Goal: Answer question/provide support

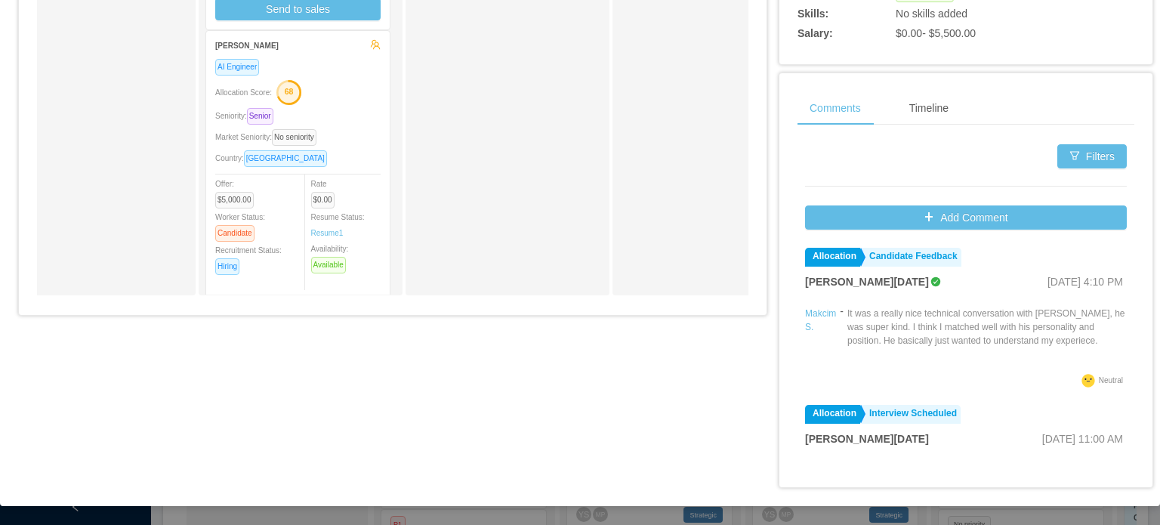
scroll to position [202, 0]
click at [364, 91] on div "Allocation Score: 68" at bounding box center [297, 89] width 165 height 24
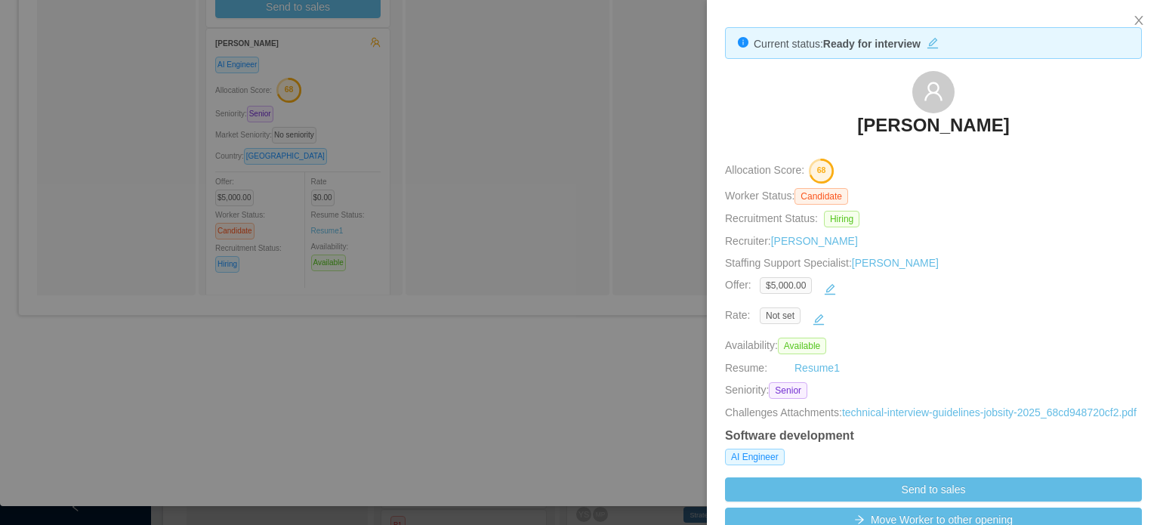
scroll to position [0, 0]
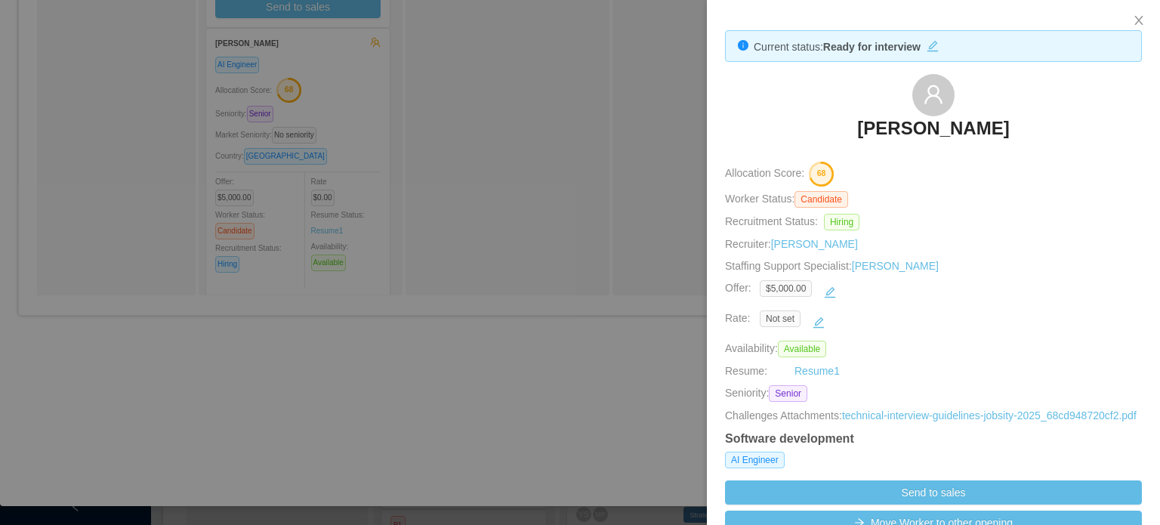
click at [657, 183] on div at bounding box center [580, 262] width 1160 height 525
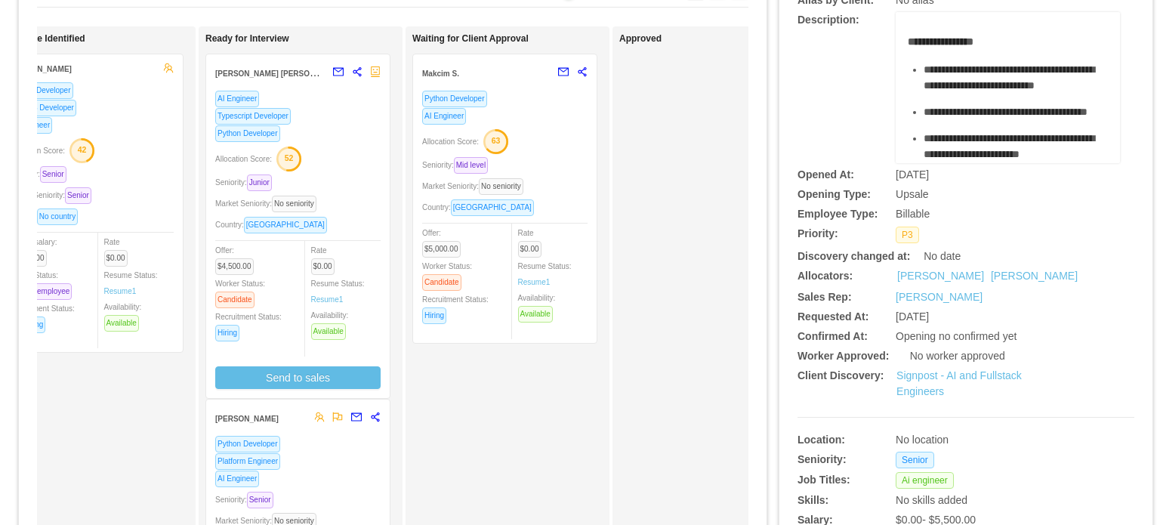
scroll to position [134, 0]
click at [345, 168] on div "Allocation Score: 52" at bounding box center [297, 158] width 165 height 24
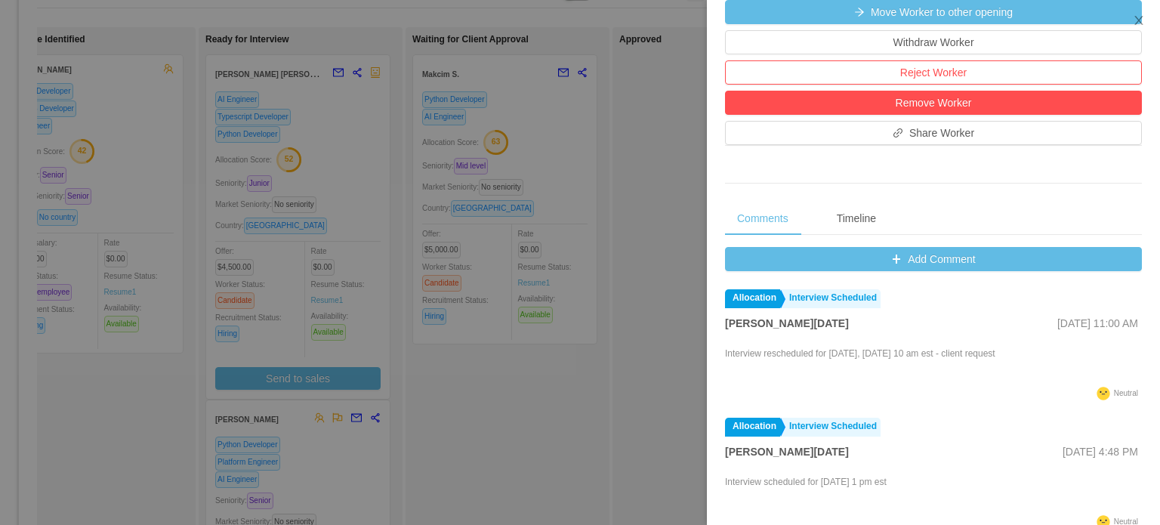
scroll to position [489, 0]
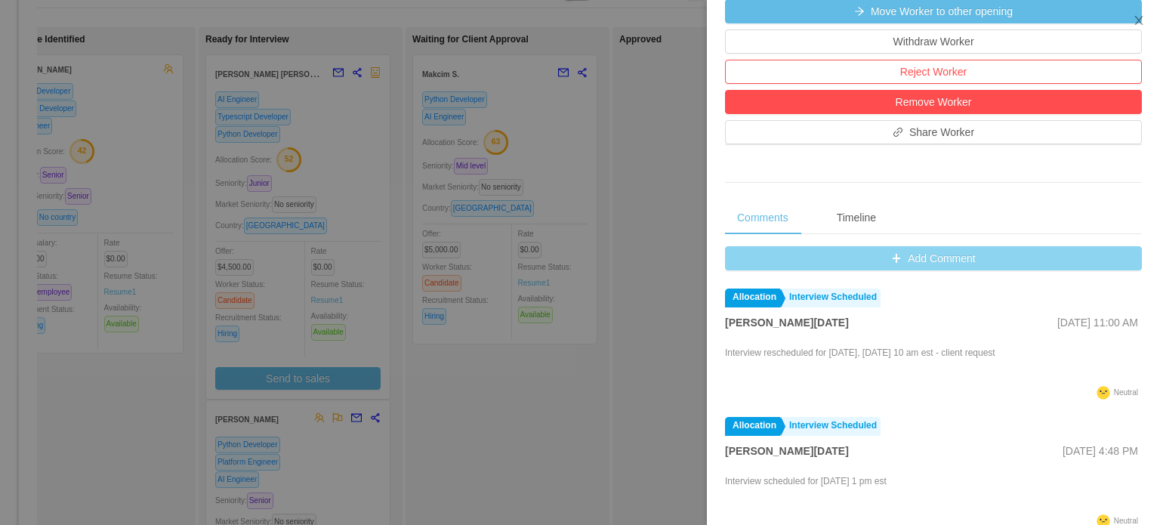
click at [886, 260] on button "Add Comment" at bounding box center [933, 258] width 417 height 24
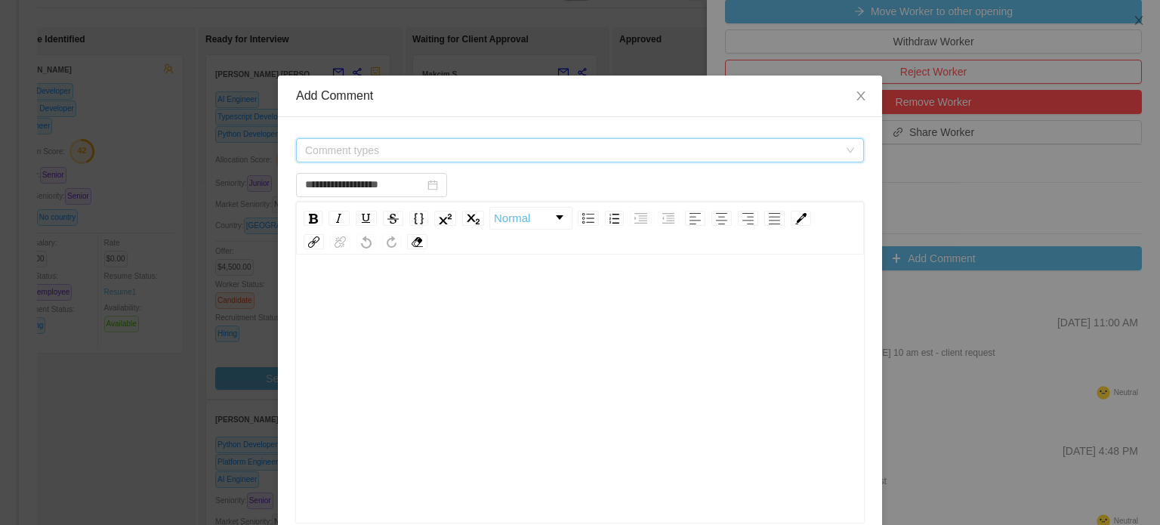
click at [635, 152] on span "Comment types" at bounding box center [571, 150] width 533 height 15
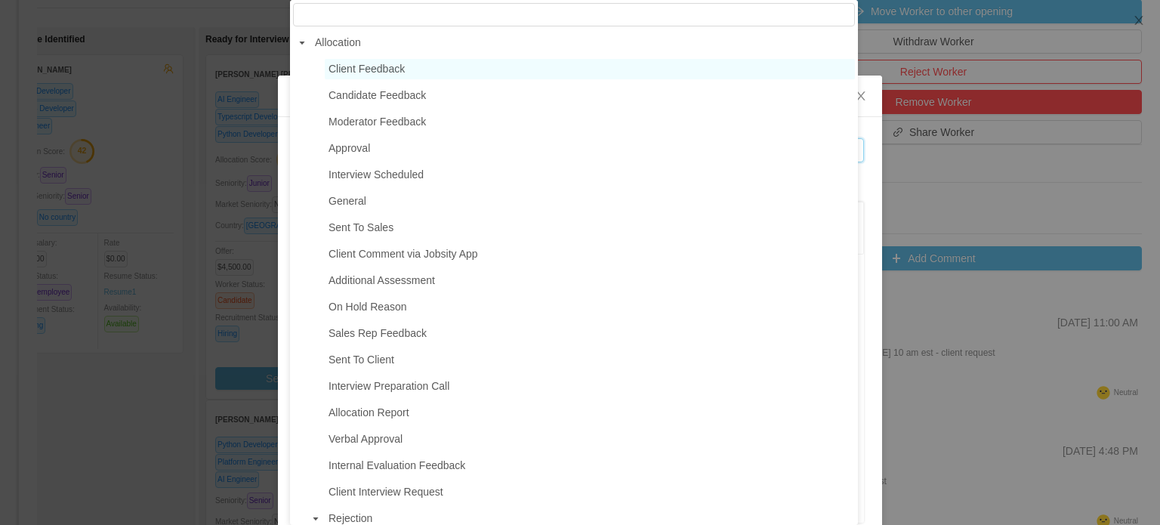
click at [359, 70] on span "Client Feedback" at bounding box center [366, 69] width 76 height 12
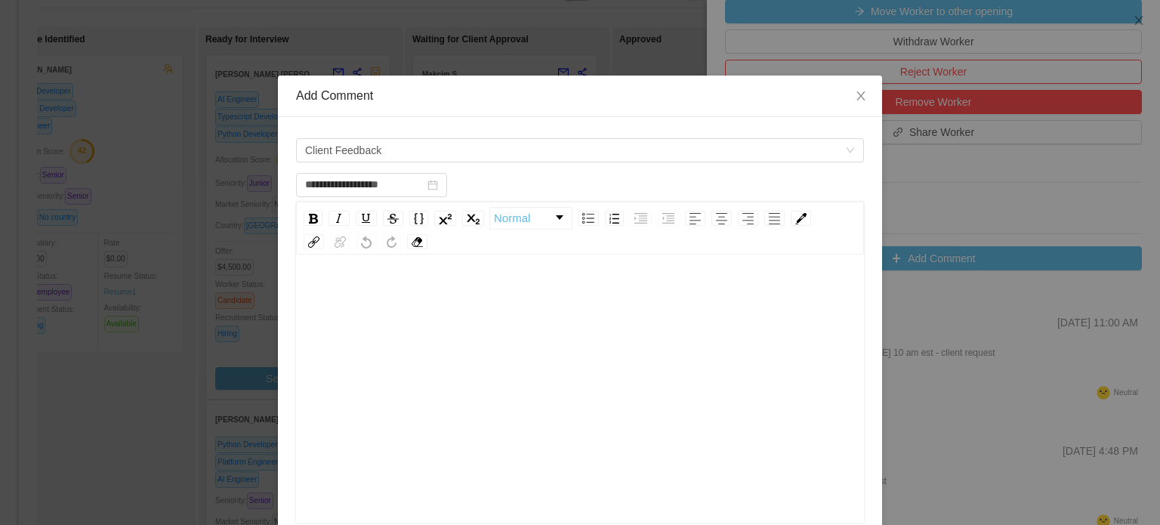
click at [341, 275] on div "rdw-wrapper" at bounding box center [580, 390] width 568 height 264
type input "**********"
drag, startPoint x: 341, startPoint y: 275, endPoint x: 856, endPoint y: 97, distance: 544.9
click at [856, 97] on icon "icon: close" at bounding box center [861, 96] width 12 height 12
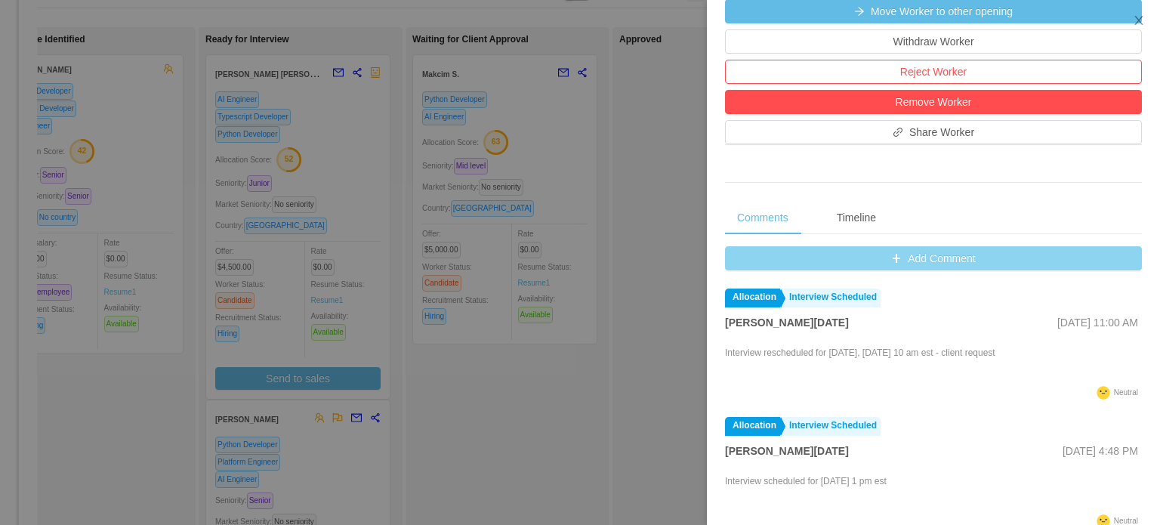
click at [884, 259] on button "Add Comment" at bounding box center [933, 258] width 417 height 24
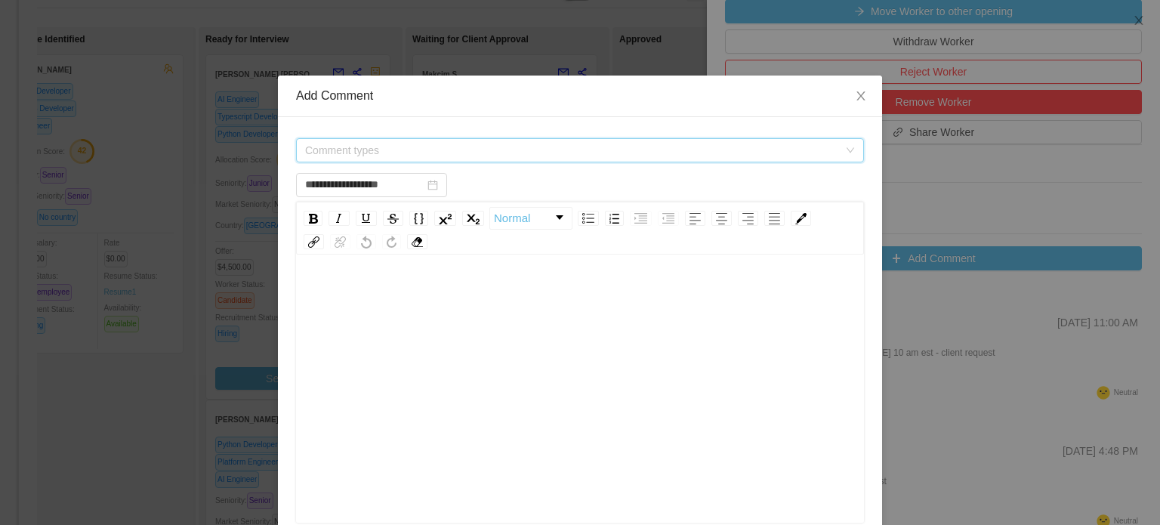
click at [693, 151] on span "Comment types" at bounding box center [571, 150] width 533 height 15
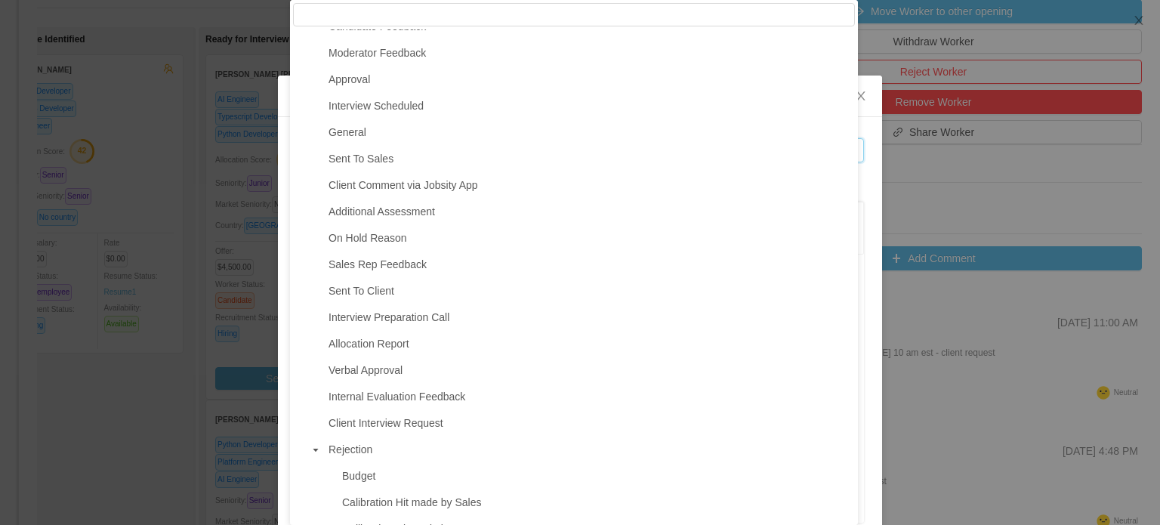
scroll to position [0, 0]
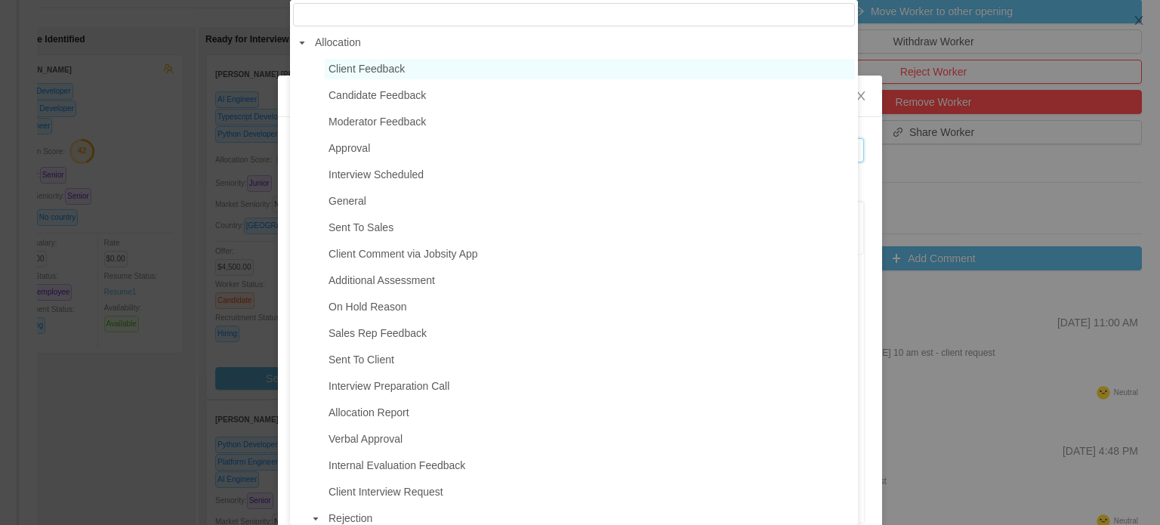
click at [396, 69] on span "Client Feedback" at bounding box center [366, 69] width 76 height 12
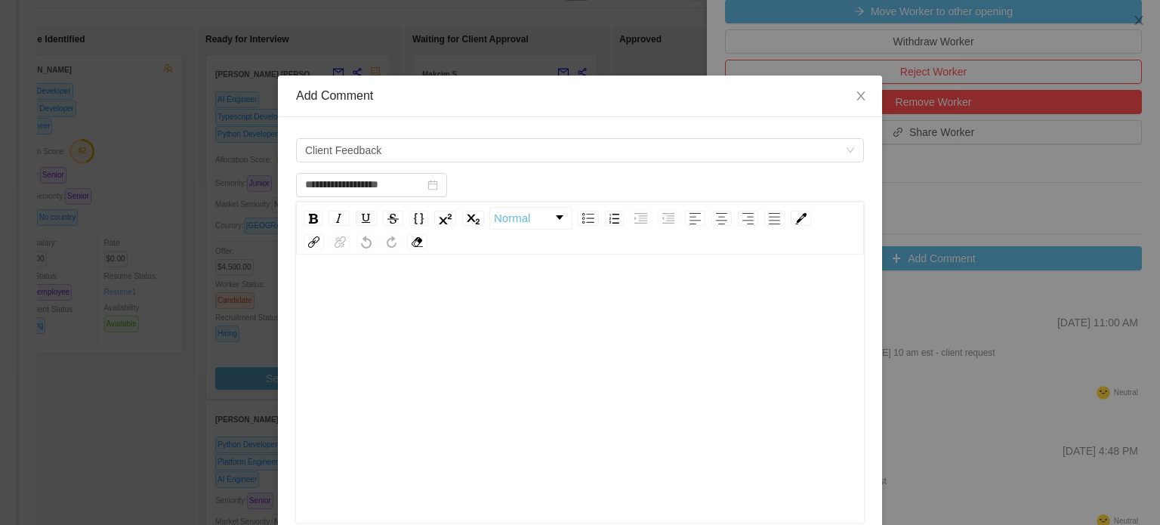
click at [349, 263] on div "rdw-wrapper" at bounding box center [580, 390] width 568 height 264
type input "**********"
click at [627, 266] on span "**********" at bounding box center [467, 262] width 319 height 11
click at [627, 261] on span "**********" at bounding box center [467, 262] width 319 height 11
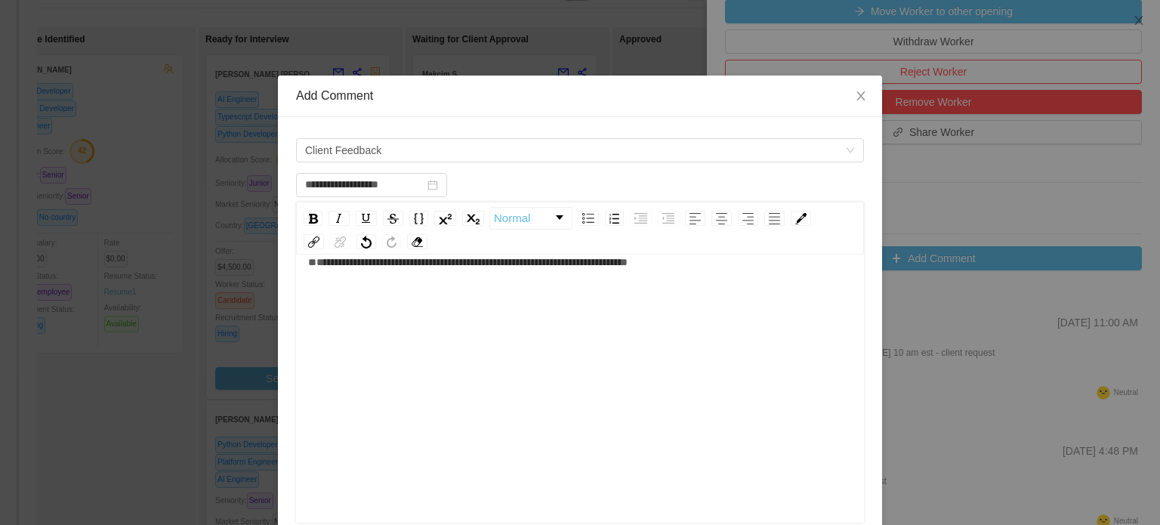
scroll to position [29, 0]
click at [709, 265] on div "**********" at bounding box center [580, 266] width 544 height 30
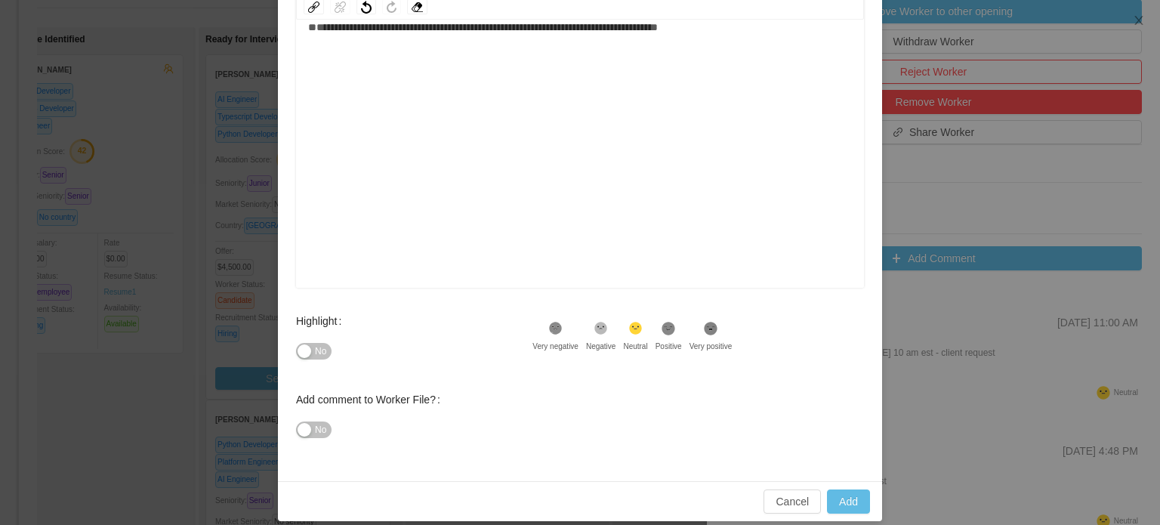
scroll to position [246, 0]
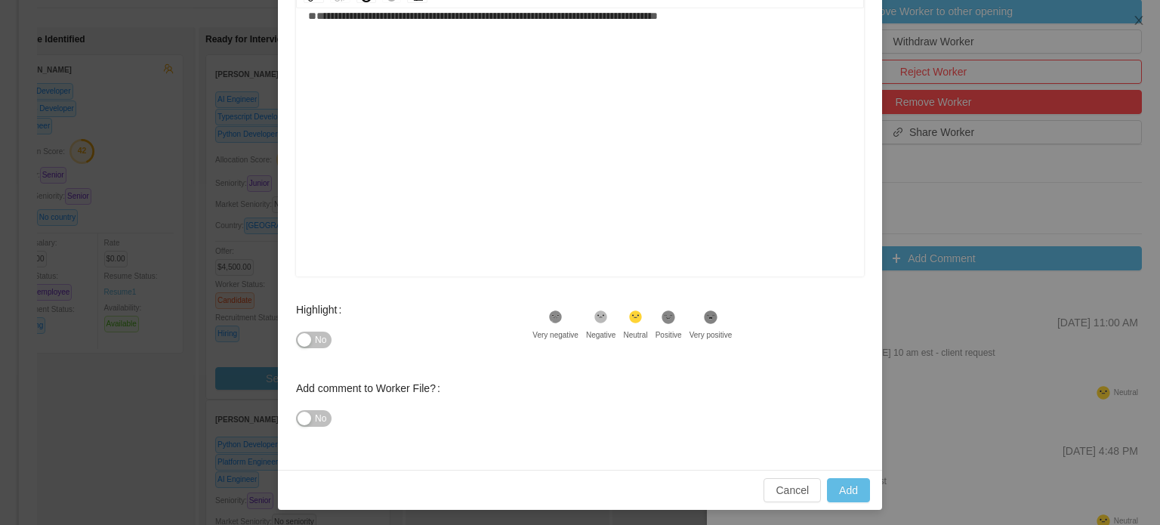
click at [600, 318] on icon ".st1{fill:#262626}" at bounding box center [601, 317] width 15 height 15
click at [848, 486] on button "Add" at bounding box center [848, 490] width 43 height 24
type input "**********"
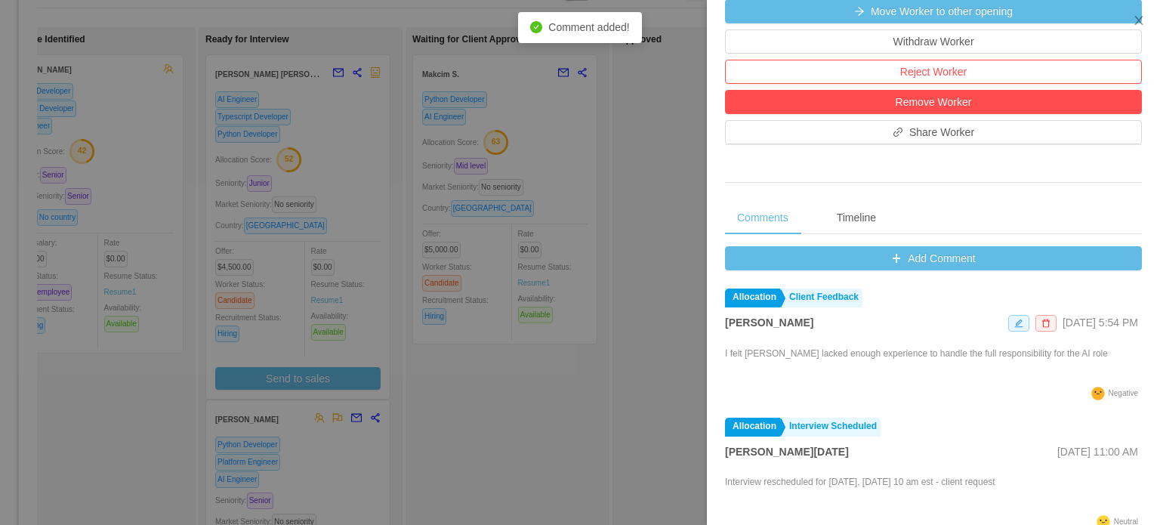
click at [677, 223] on div at bounding box center [580, 262] width 1160 height 525
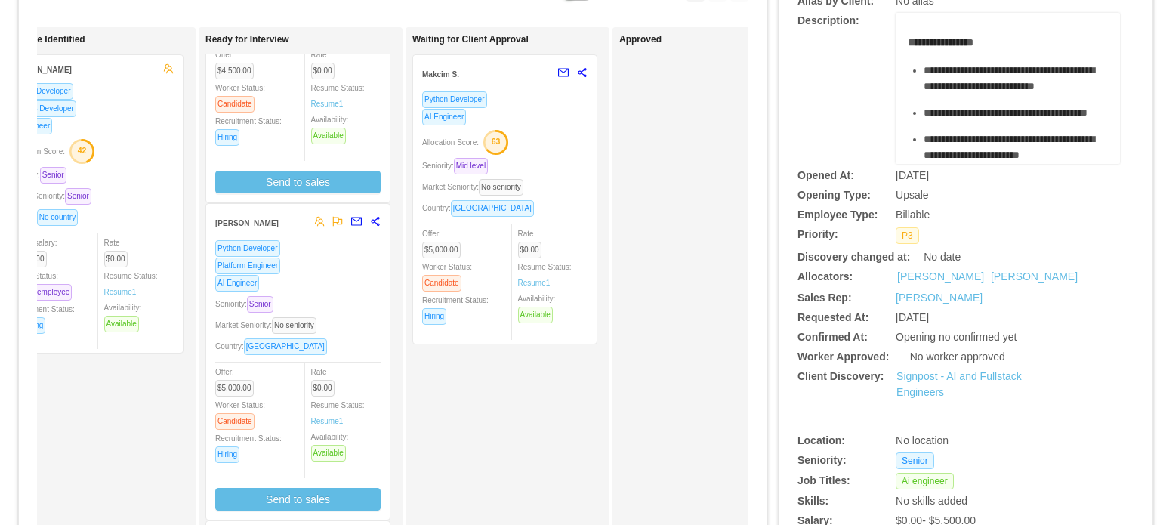
scroll to position [196, 0]
click at [346, 292] on div "Python Developer Platform Engineer AI Engineer Seniority: Senior Market Seniori…" at bounding box center [297, 374] width 165 height 271
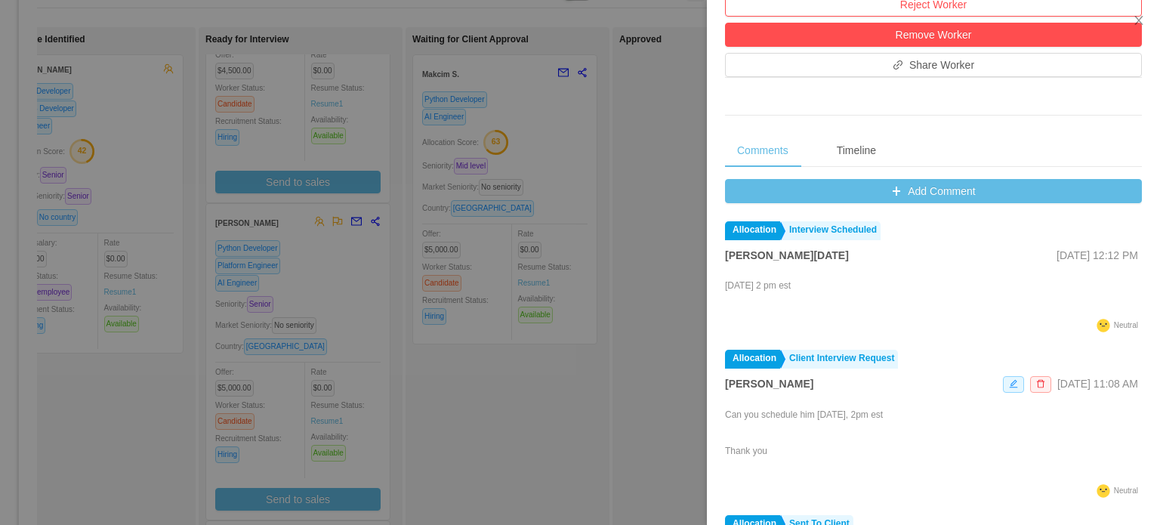
scroll to position [578, 0]
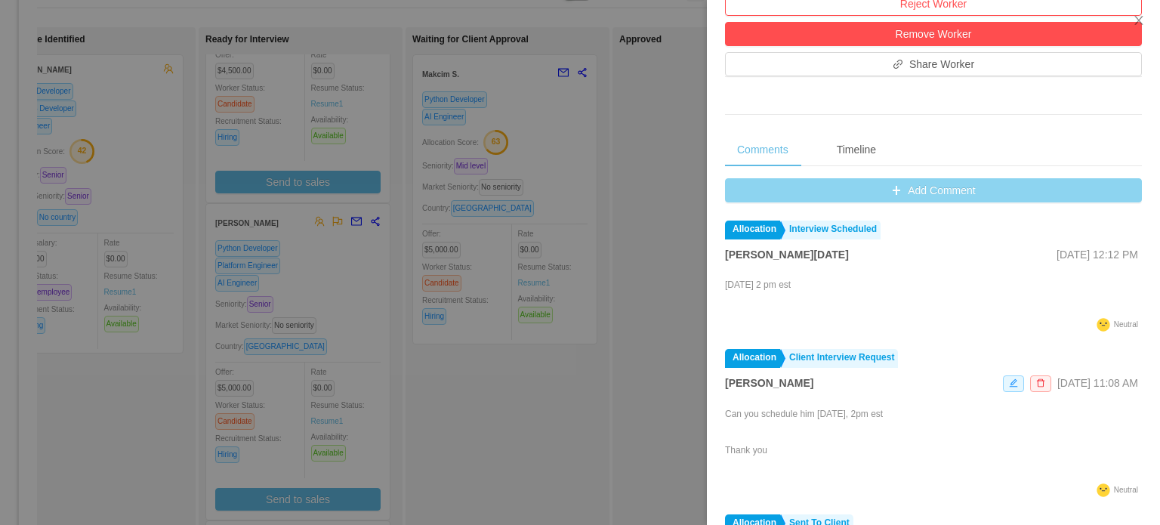
click at [922, 195] on button "Add Comment" at bounding box center [933, 190] width 417 height 24
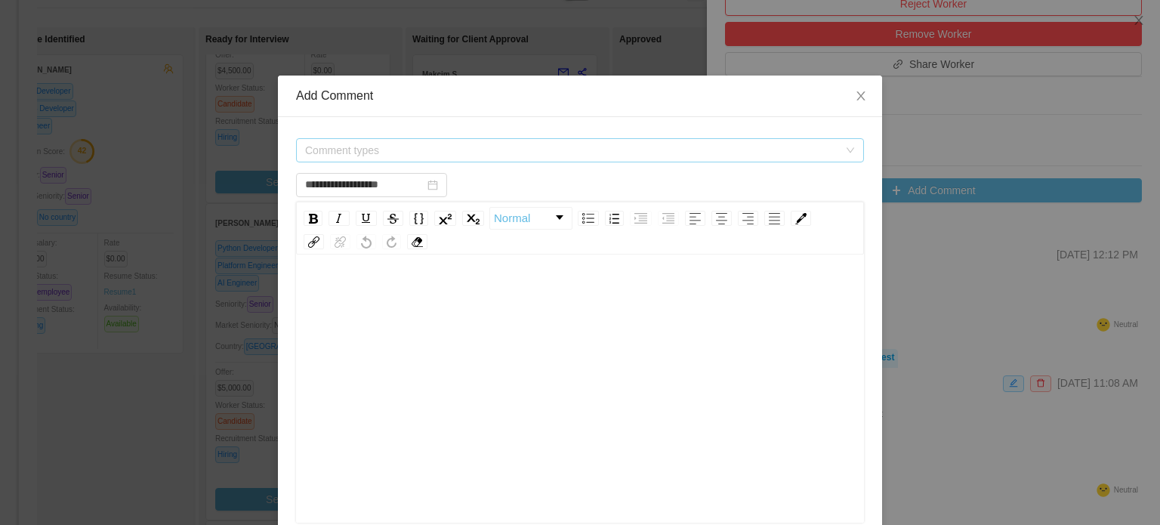
click at [528, 152] on span "Comment types" at bounding box center [571, 150] width 533 height 15
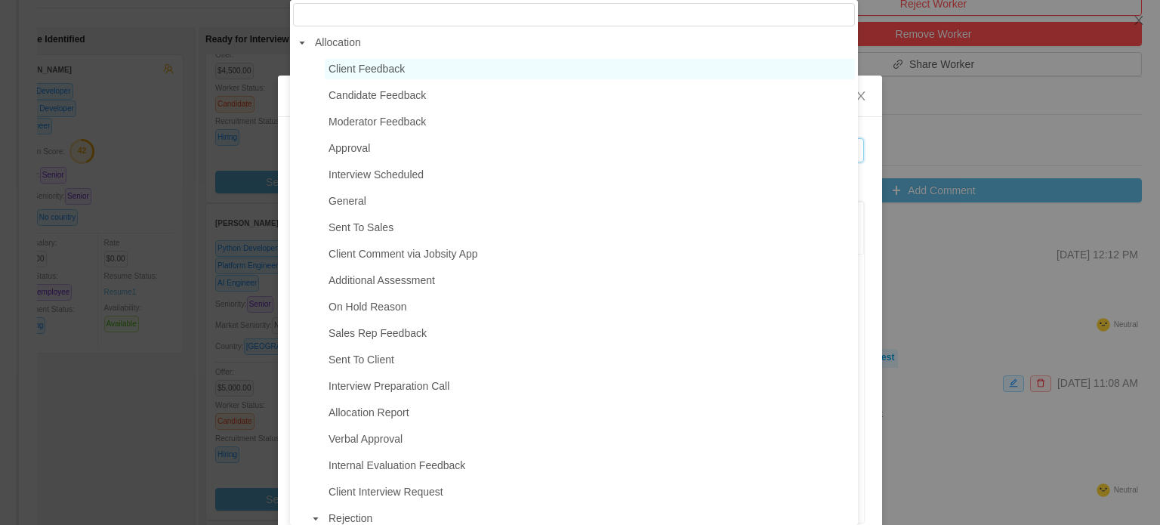
click at [390, 70] on span "Client Feedback" at bounding box center [366, 69] width 76 height 12
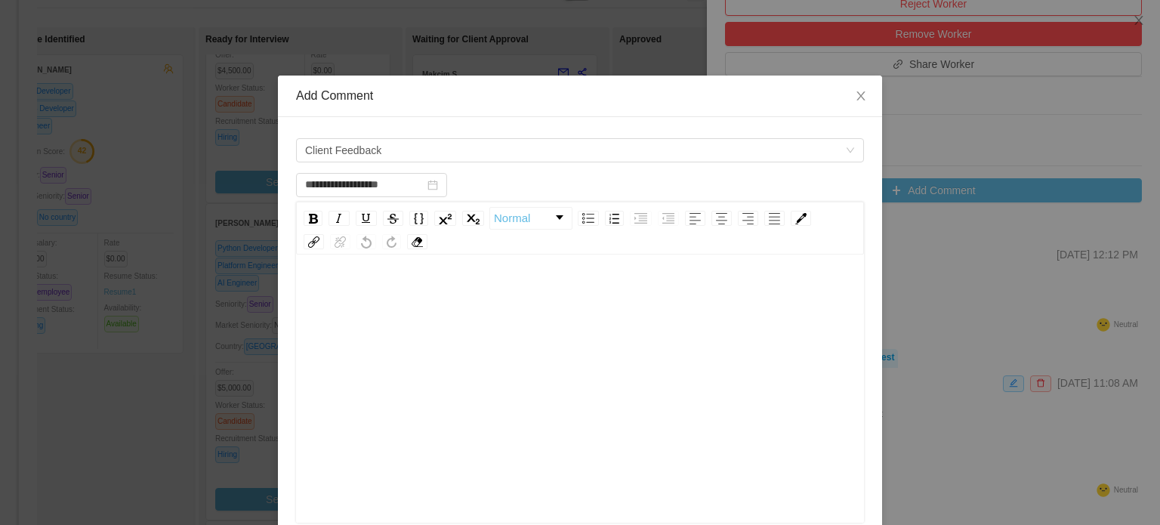
click at [413, 294] on div "rdw-editor" at bounding box center [580, 295] width 544 height 30
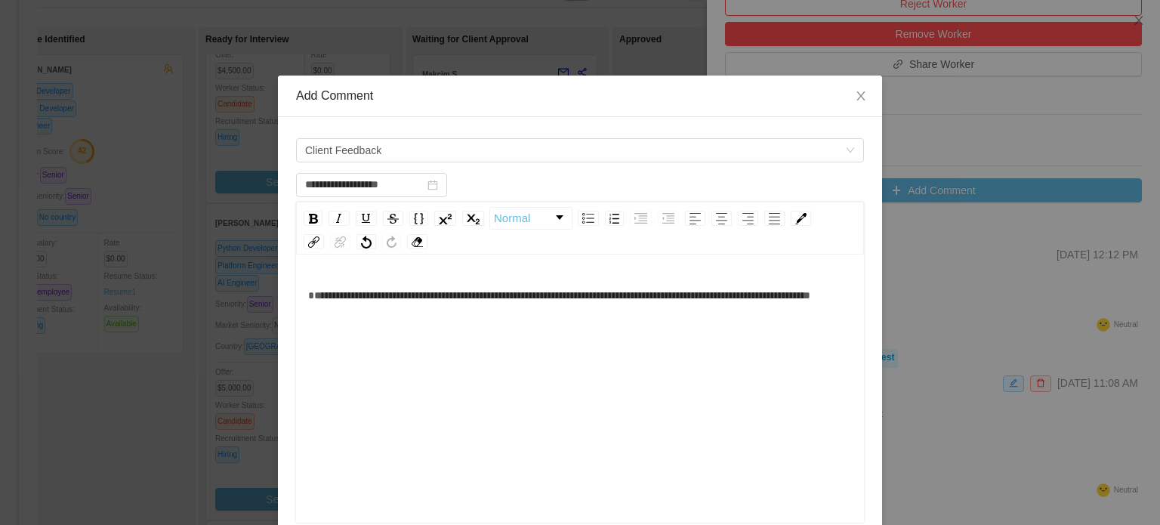
click at [329, 301] on span "**********" at bounding box center [559, 295] width 502 height 11
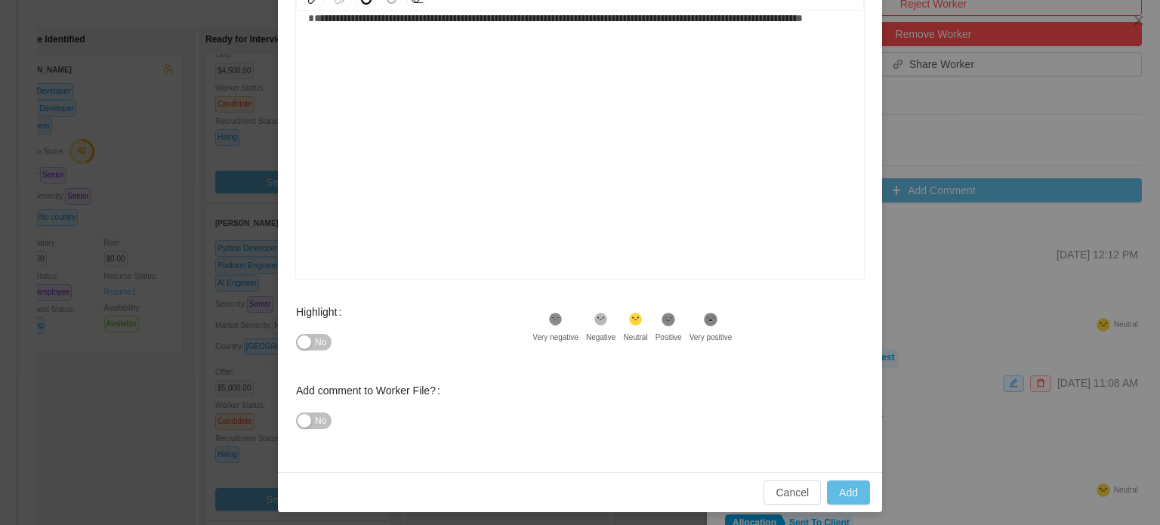
scroll to position [248, 0]
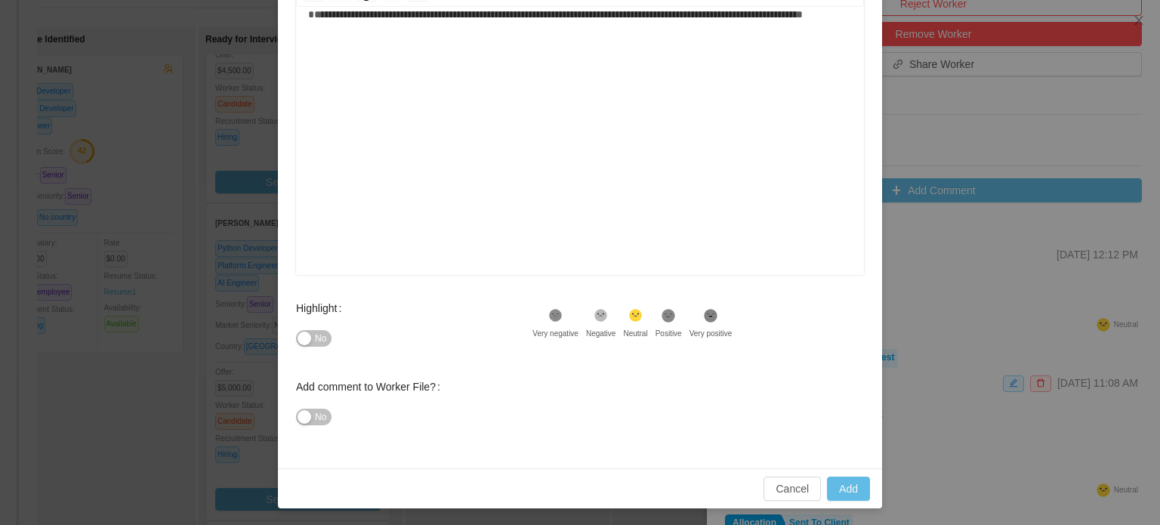
click at [669, 313] on div ".st1{fill:#232323}" at bounding box center [668, 318] width 26 height 20
click at [841, 483] on button "Add" at bounding box center [848, 488] width 43 height 24
type input "**********"
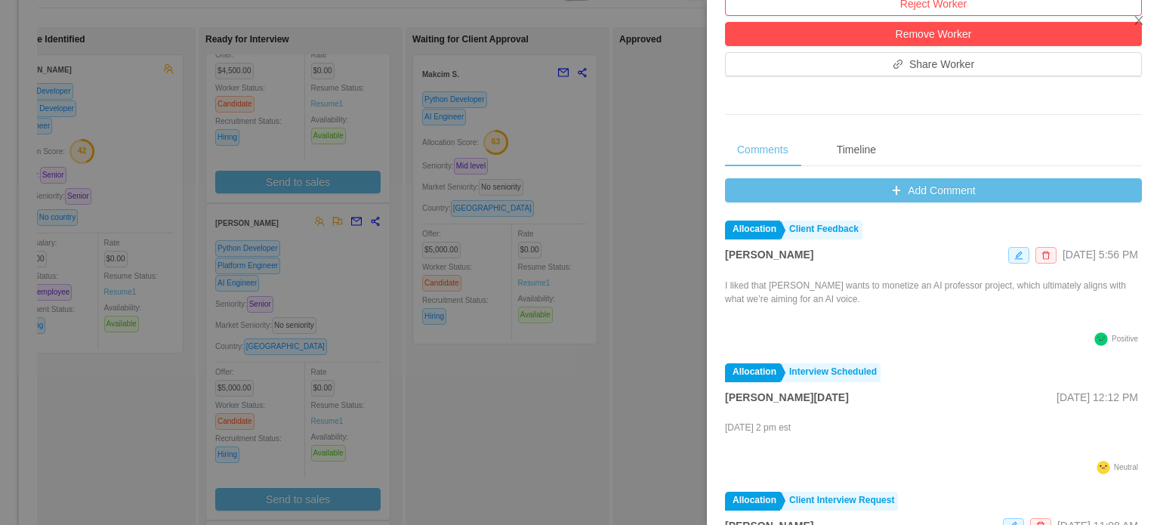
click at [677, 259] on div at bounding box center [580, 262] width 1160 height 525
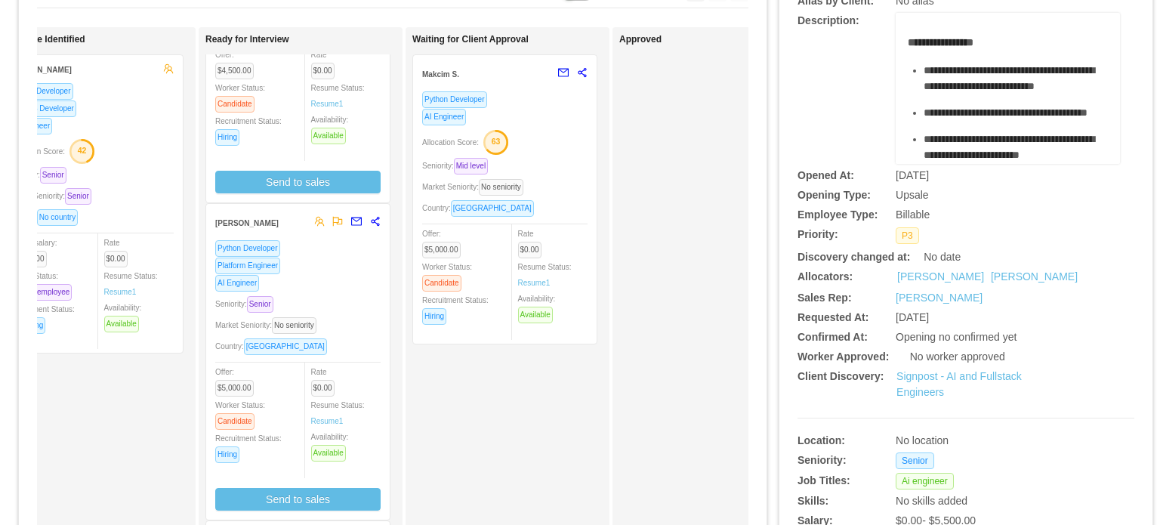
click at [548, 150] on div "Allocation Score: 63" at bounding box center [504, 141] width 165 height 24
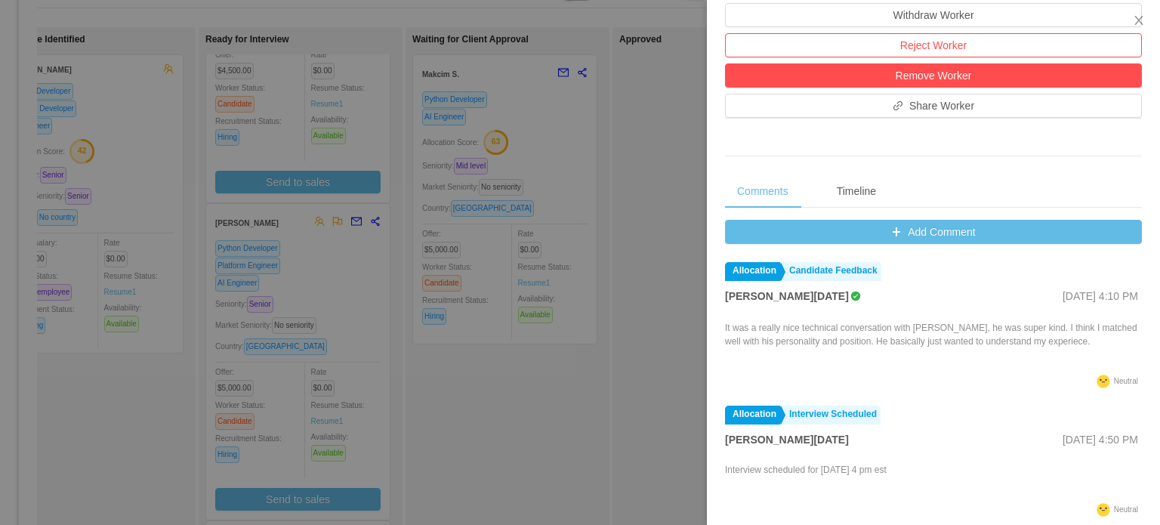
scroll to position [486, 0]
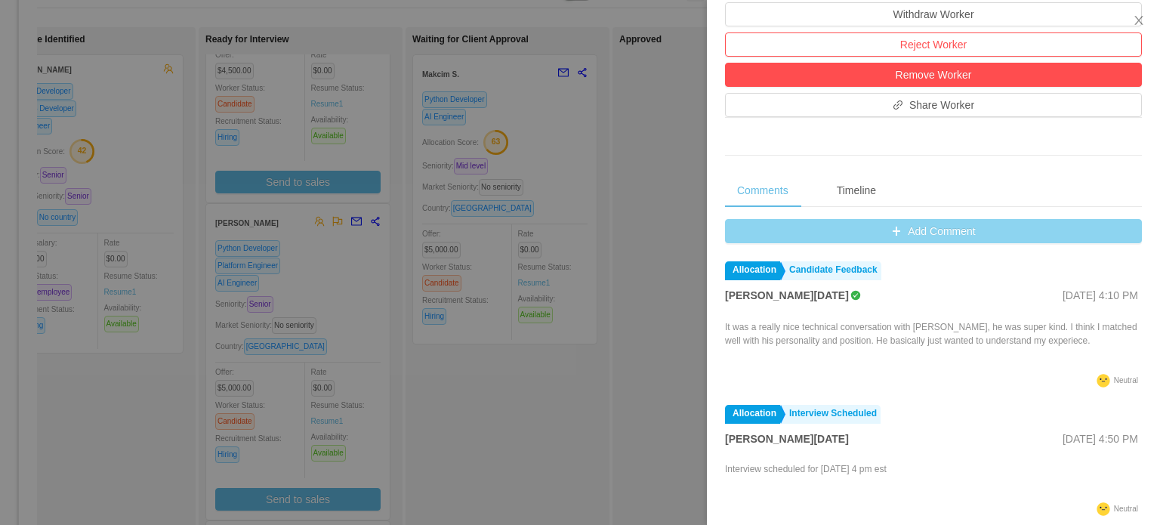
click at [945, 230] on button "Add Comment" at bounding box center [933, 231] width 417 height 24
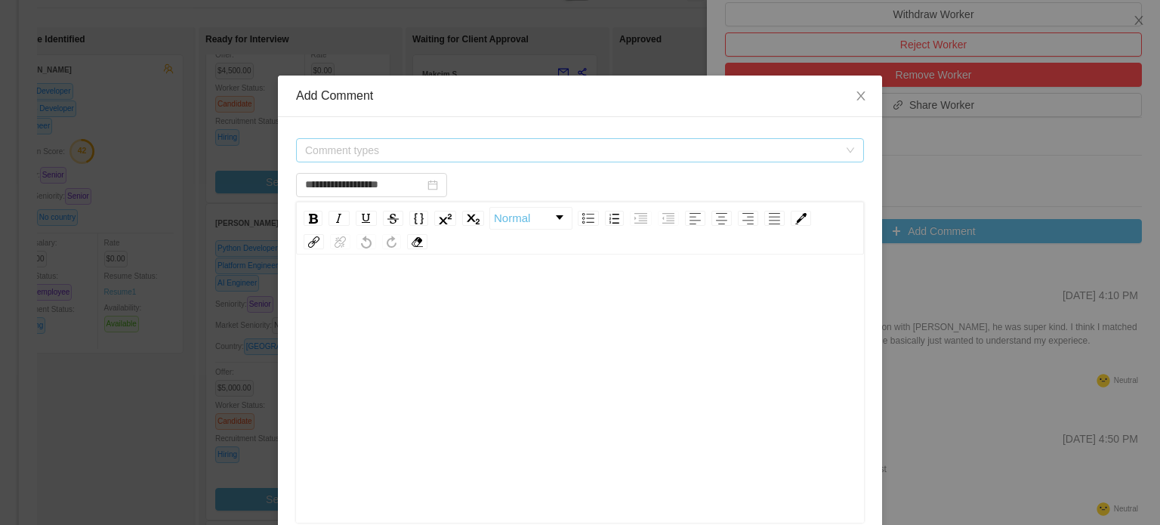
click at [683, 146] on span "Comment types" at bounding box center [571, 150] width 533 height 15
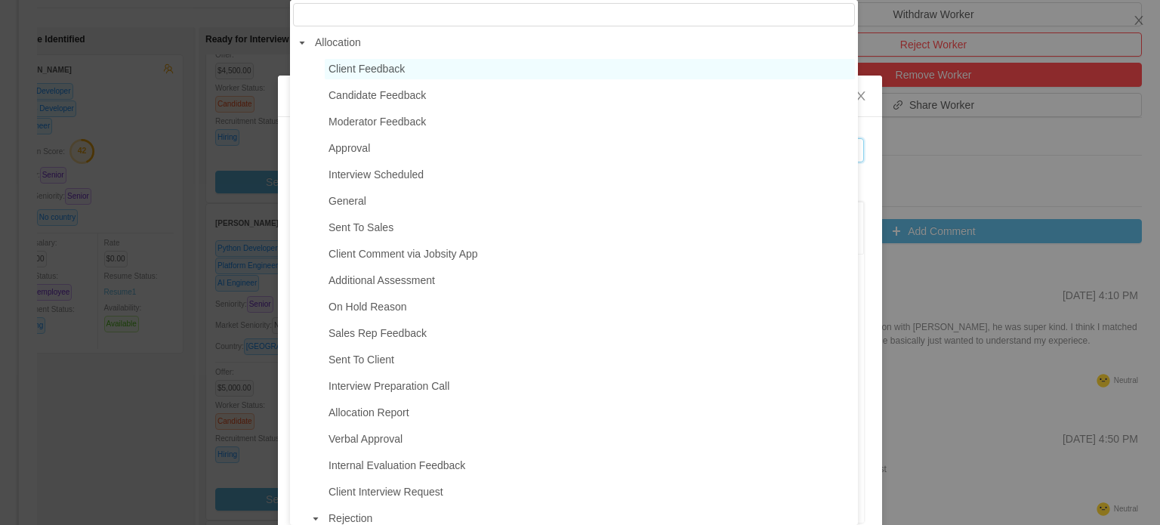
click at [438, 75] on span "Client Feedback" at bounding box center [590, 69] width 530 height 20
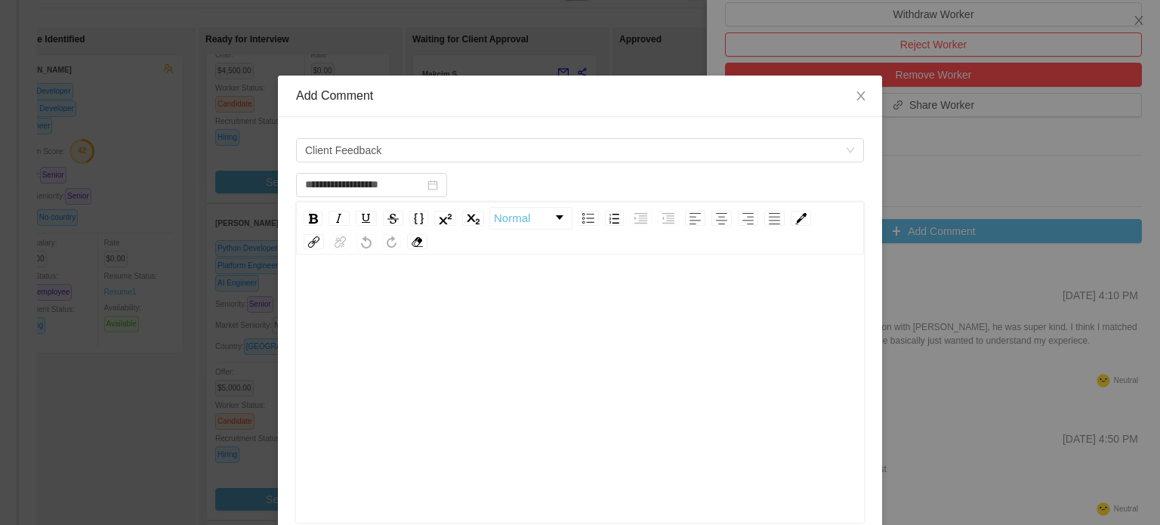
click at [426, 355] on div "rdw-editor" at bounding box center [580, 412] width 544 height 264
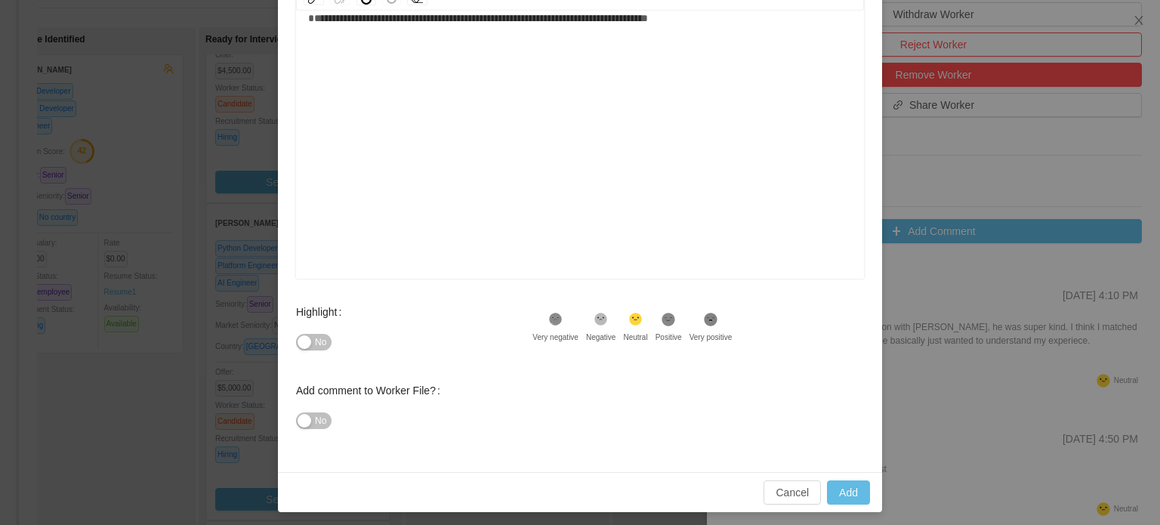
scroll to position [248, 0]
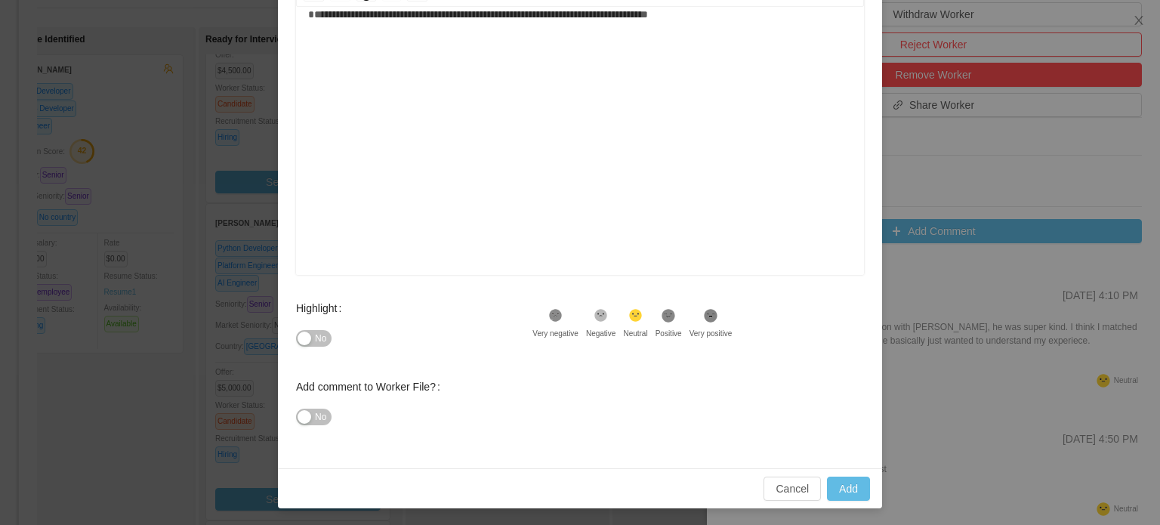
click at [665, 305] on div "Highlight No .st0{fill:#8a8a8a}.st2{fill:#262626} Very negative .st1{fill:#2626…" at bounding box center [580, 332] width 568 height 79
click at [664, 316] on icon at bounding box center [668, 315] width 13 height 13
click at [851, 489] on button "Add" at bounding box center [848, 488] width 43 height 24
type input "**********"
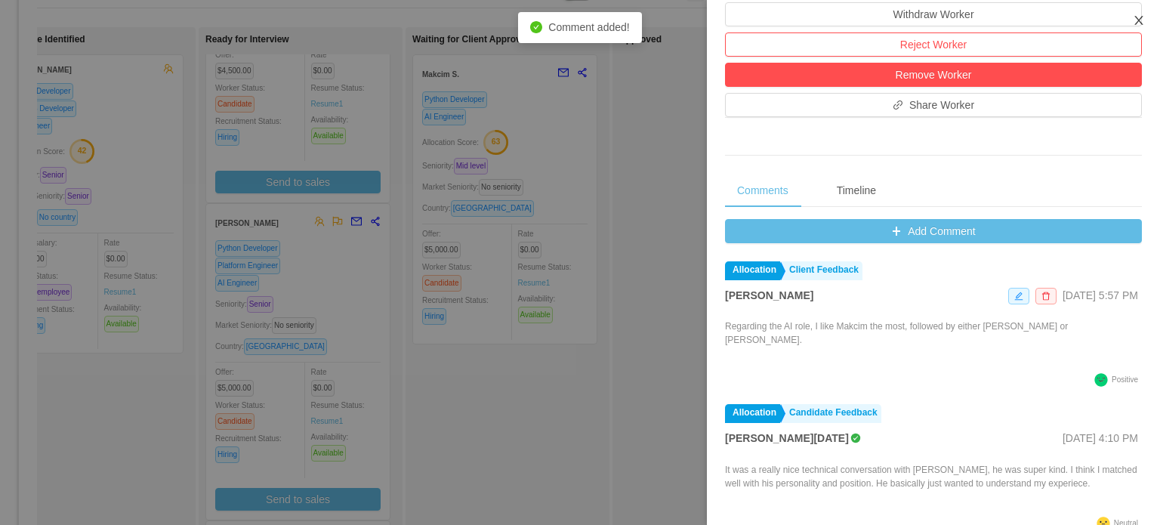
click at [1139, 22] on icon "icon: close" at bounding box center [1138, 20] width 8 height 9
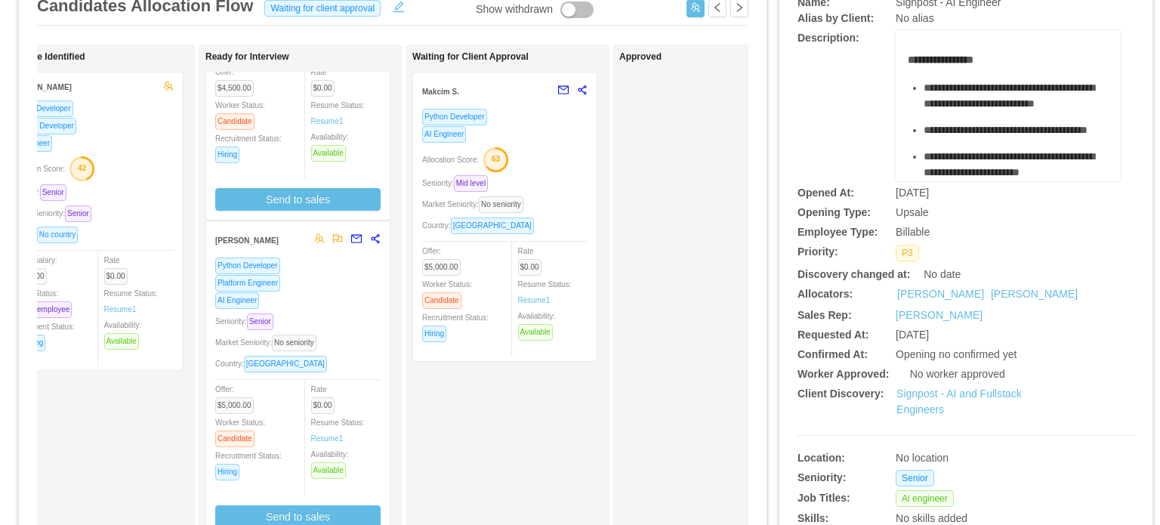
scroll to position [135, 0]
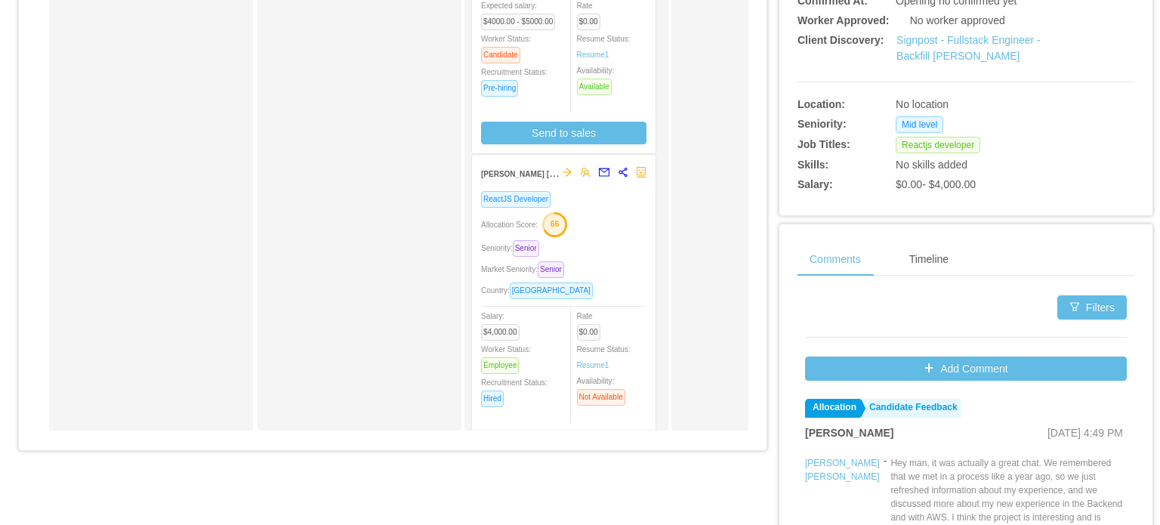
scroll to position [257, 0]
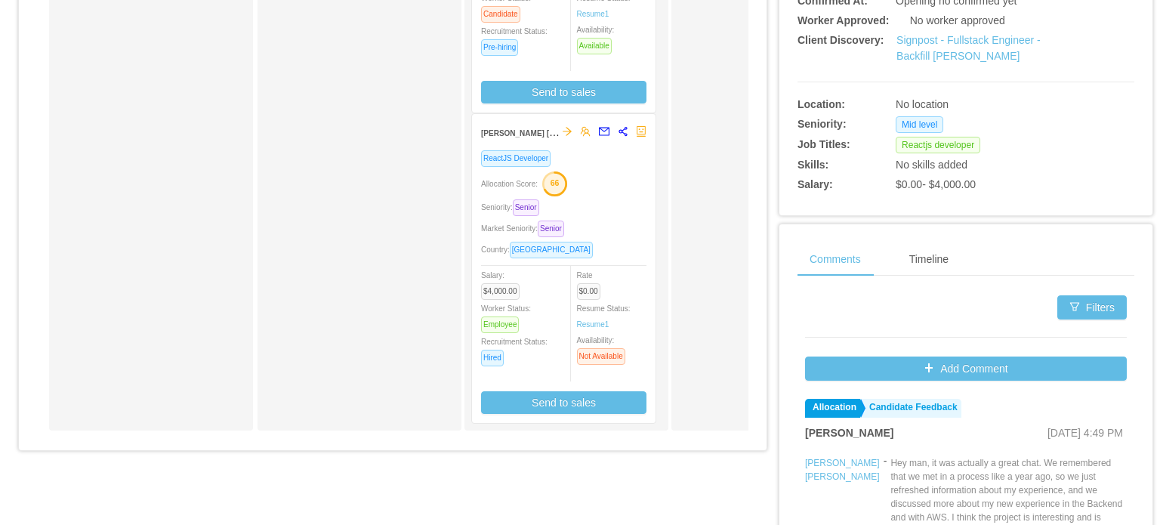
click at [615, 199] on div "Seniority: Senior" at bounding box center [563, 207] width 165 height 17
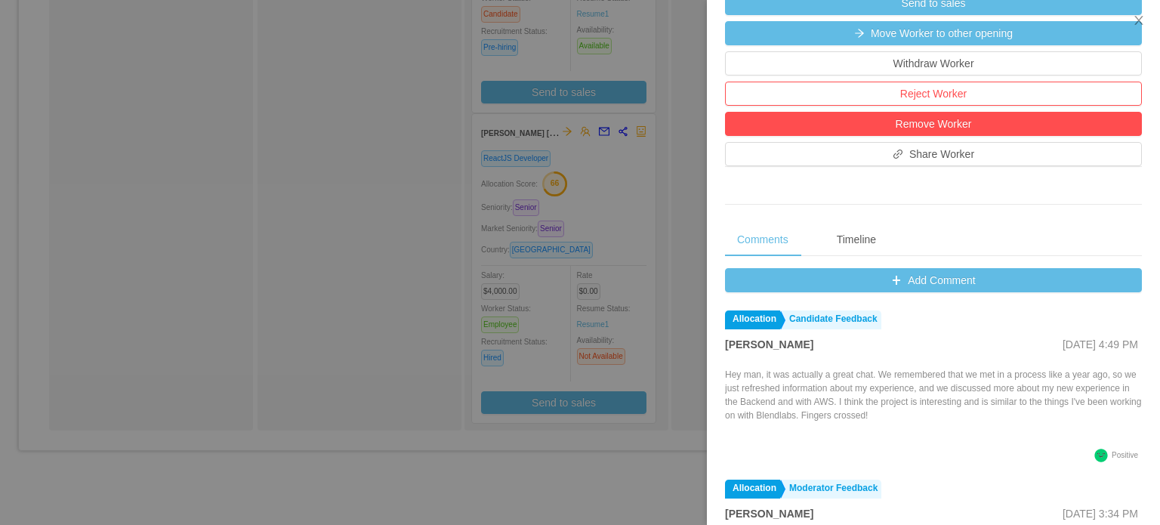
scroll to position [562, 0]
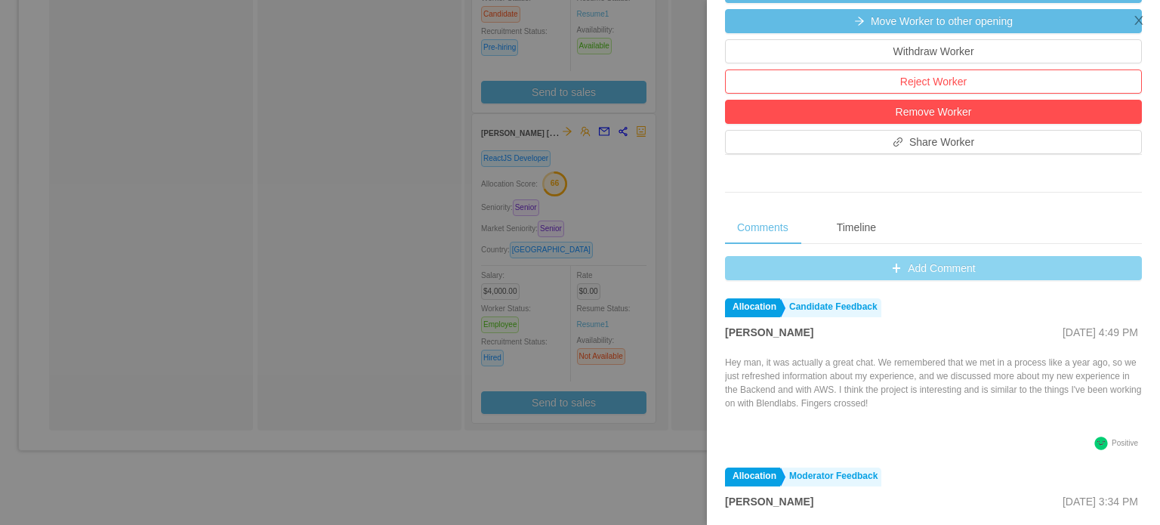
click at [973, 280] on button "Add Comment" at bounding box center [933, 268] width 417 height 24
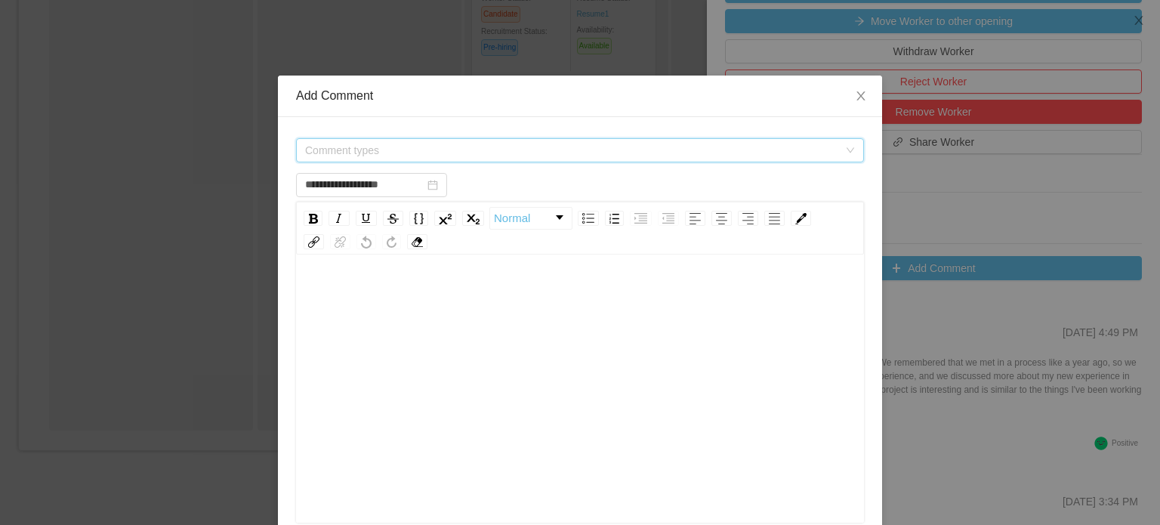
click at [640, 148] on span "Comment types" at bounding box center [571, 150] width 533 height 15
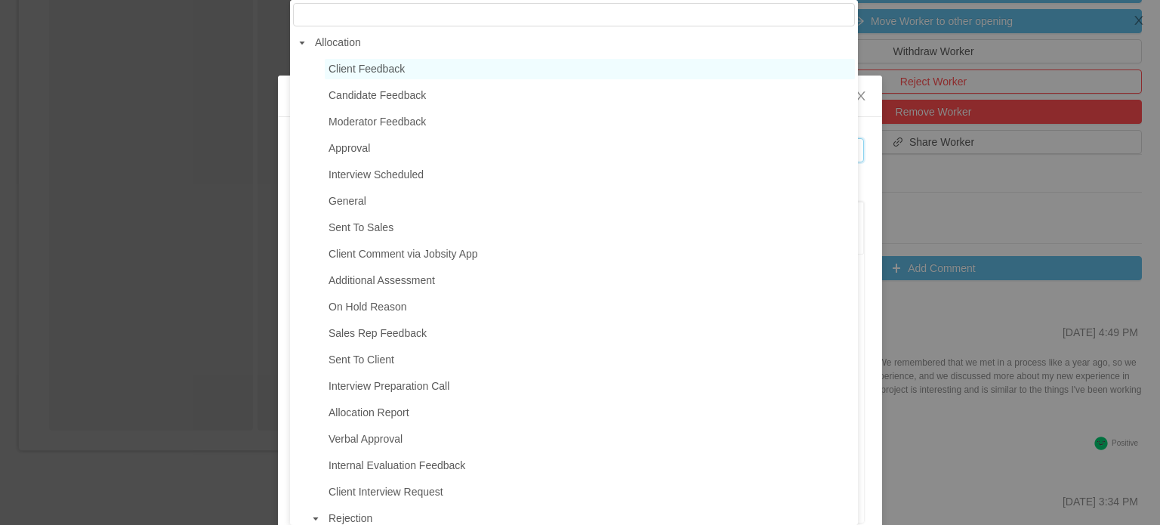
click at [414, 66] on span "Client Feedback" at bounding box center [590, 69] width 530 height 20
type input "**********"
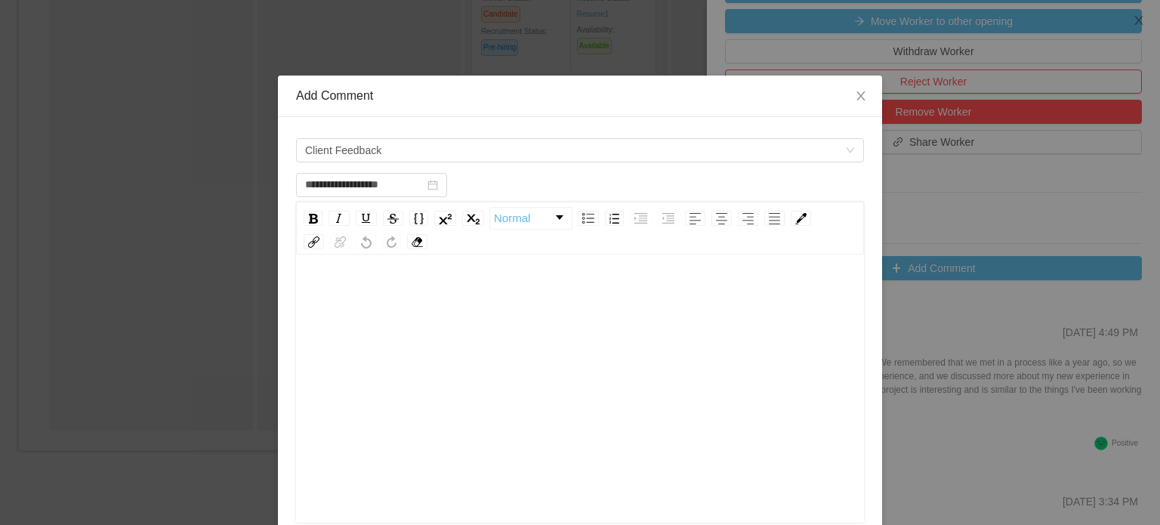
click at [360, 288] on div "rdw-editor" at bounding box center [580, 295] width 544 height 30
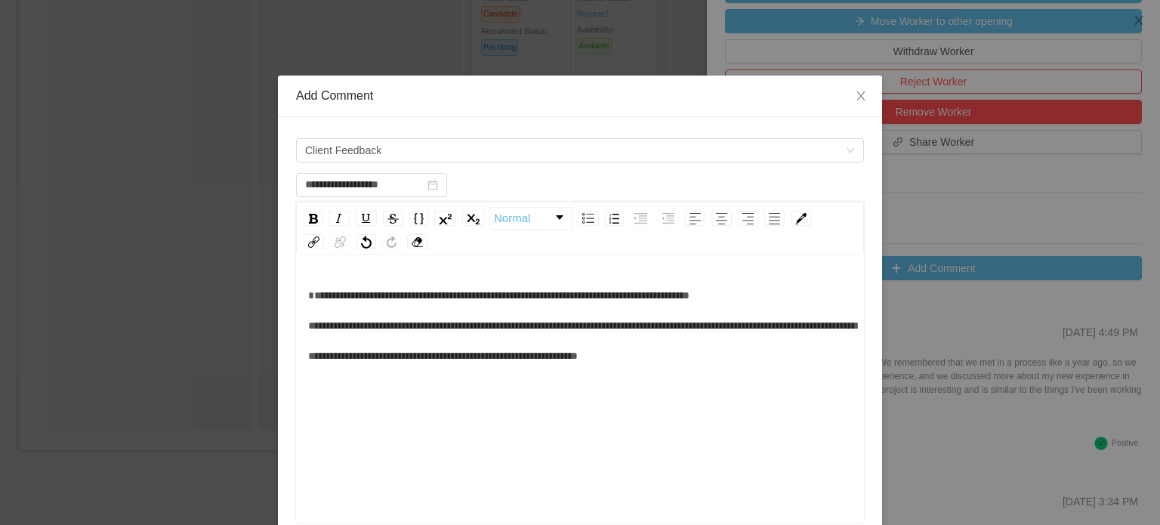
click at [365, 359] on span "**********" at bounding box center [582, 325] width 548 height 71
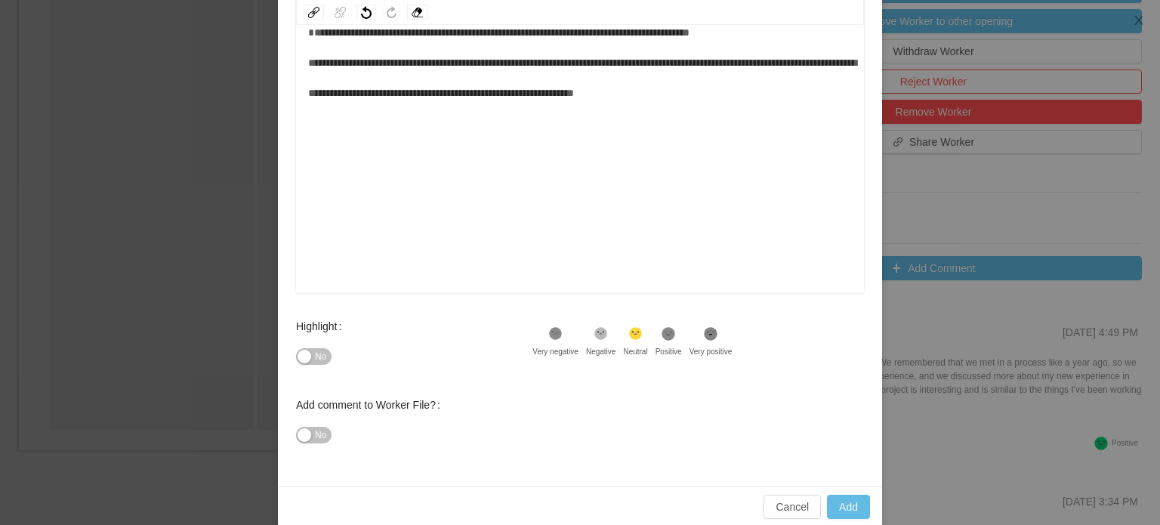
scroll to position [233, 0]
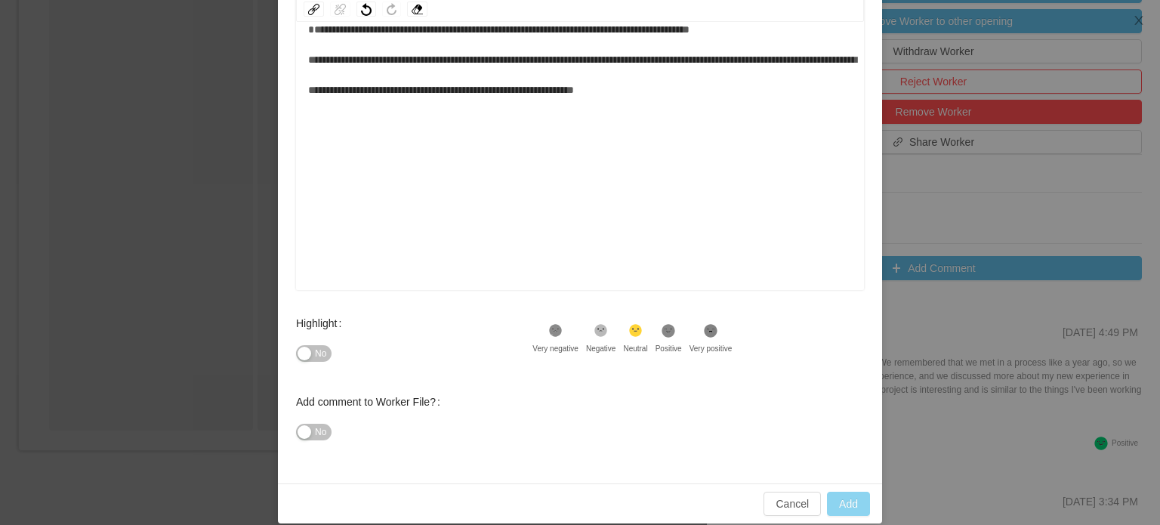
type input "**********"
click at [849, 502] on button "Add" at bounding box center [848, 504] width 43 height 24
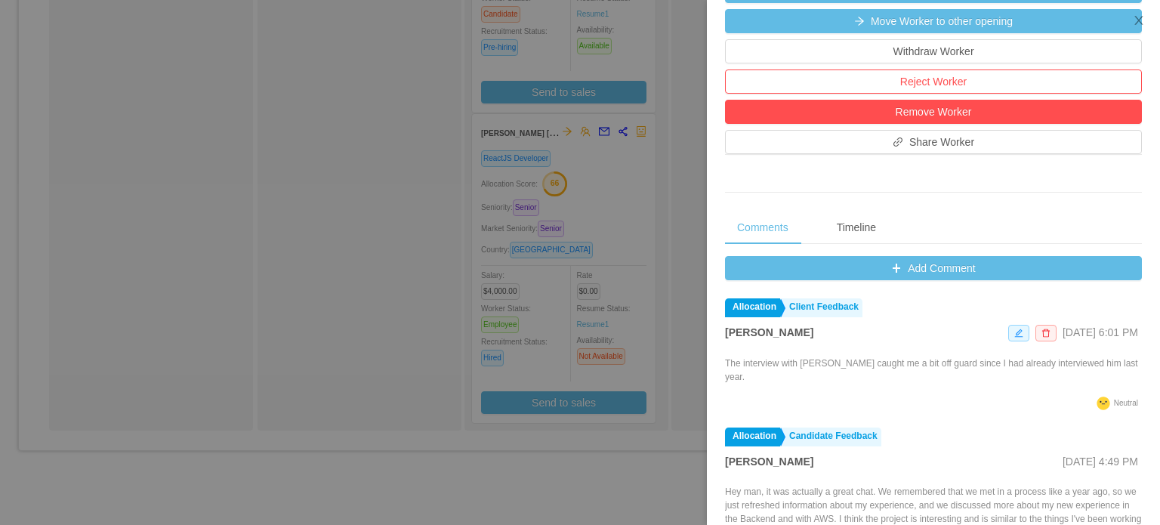
click at [680, 90] on div at bounding box center [580, 262] width 1160 height 525
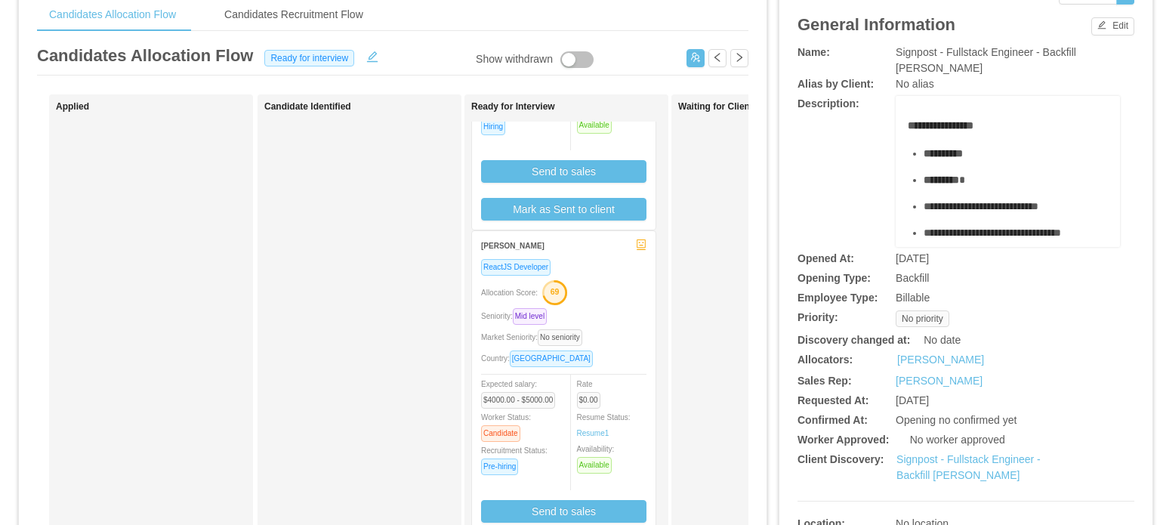
scroll to position [0, 0]
